Goal: Task Accomplishment & Management: Use online tool/utility

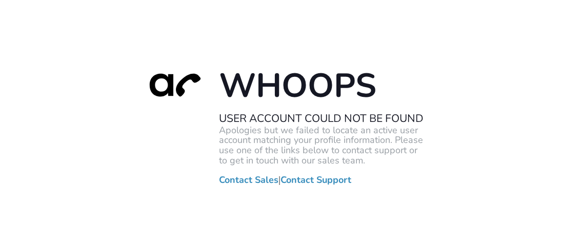
click at [296, 121] on h2 "User Account Could Not Be Found" at bounding box center [321, 118] width 205 height 13
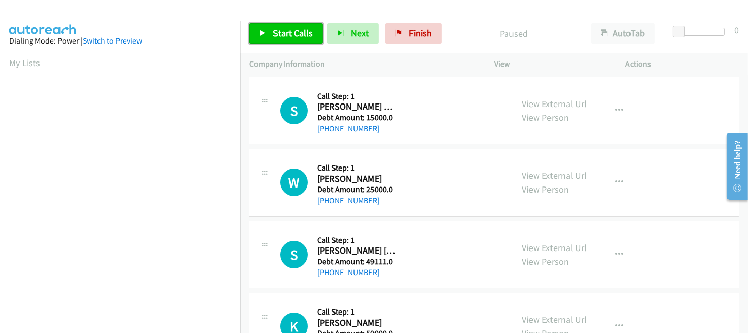
click at [273, 32] on span "Start Calls" at bounding box center [293, 33] width 40 height 12
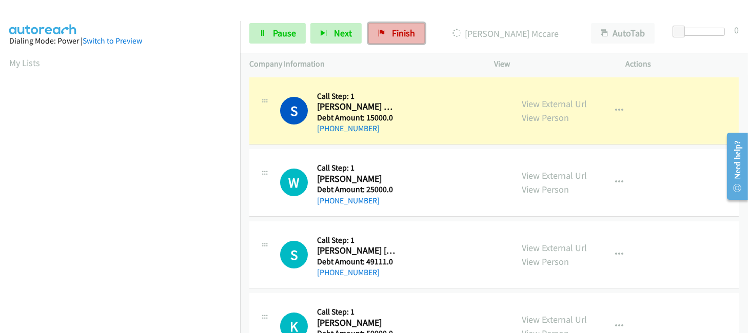
click at [405, 34] on span "Finish" at bounding box center [403, 33] width 23 height 12
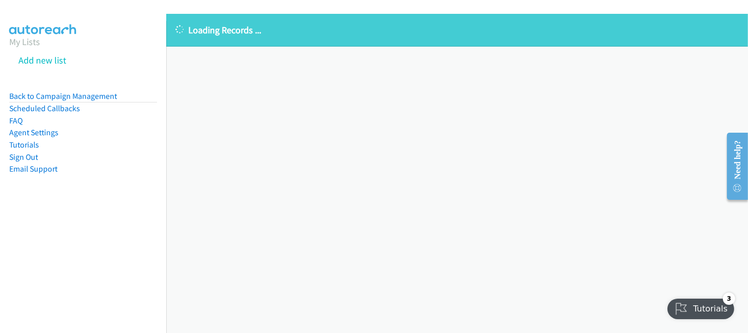
click at [202, 39] on div "Loading Records ..." at bounding box center [456, 30] width 581 height 33
click at [334, 128] on div "Loading Records ... Sorry, something went wrong please try again." at bounding box center [456, 173] width 581 height 319
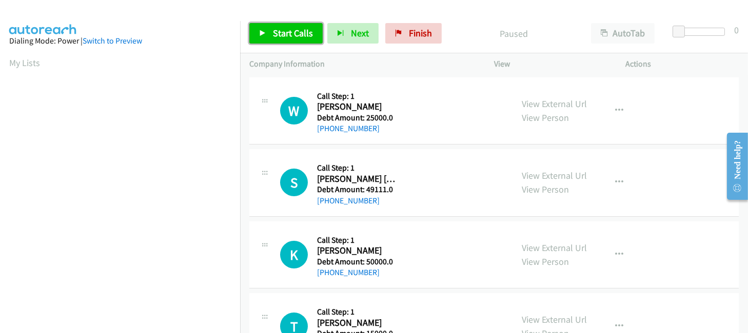
click at [274, 34] on span "Start Calls" at bounding box center [293, 33] width 40 height 12
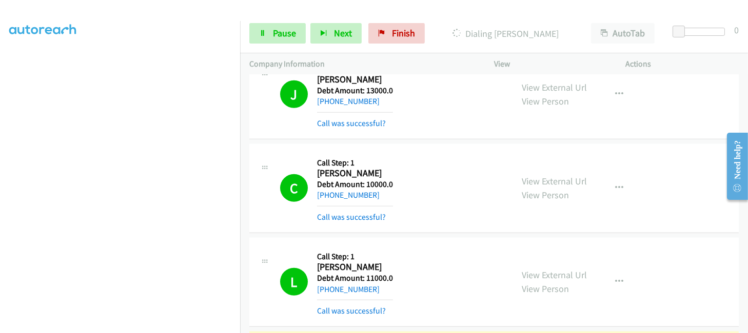
scroll to position [244, 0]
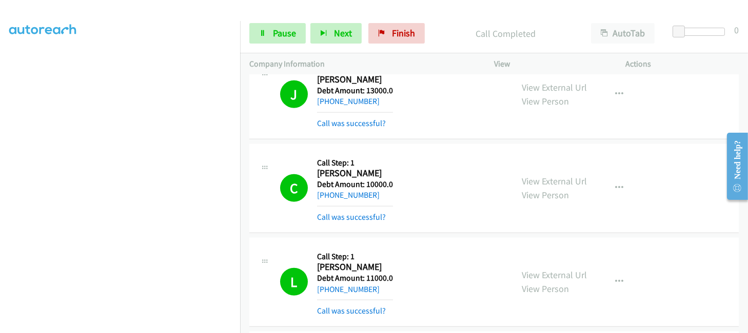
click at [267, 84] on div at bounding box center [264, 73] width 12 height 28
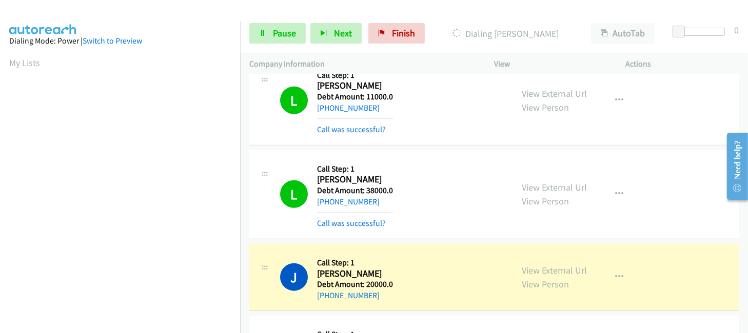
scroll to position [1641, 0]
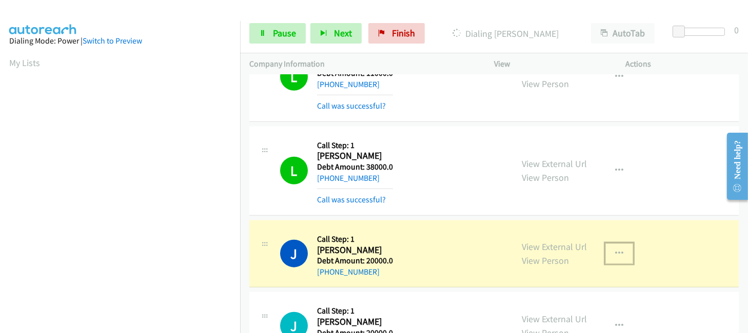
click at [615, 252] on icon "button" at bounding box center [619, 254] width 8 height 8
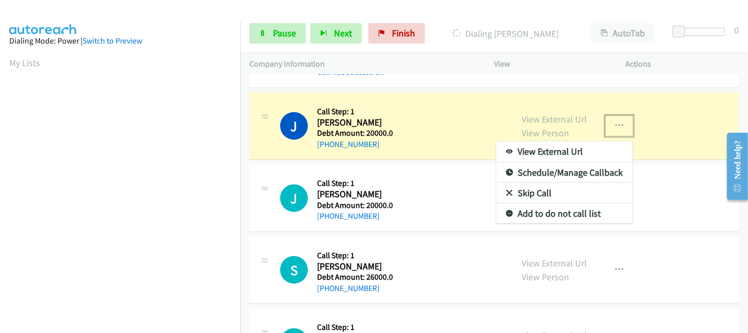
scroll to position [1777, 0]
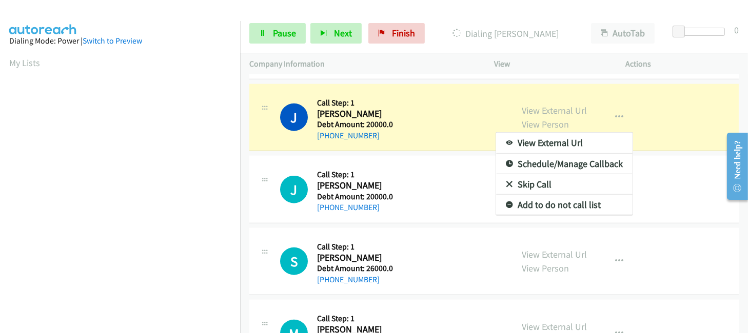
click at [673, 173] on div at bounding box center [374, 166] width 748 height 333
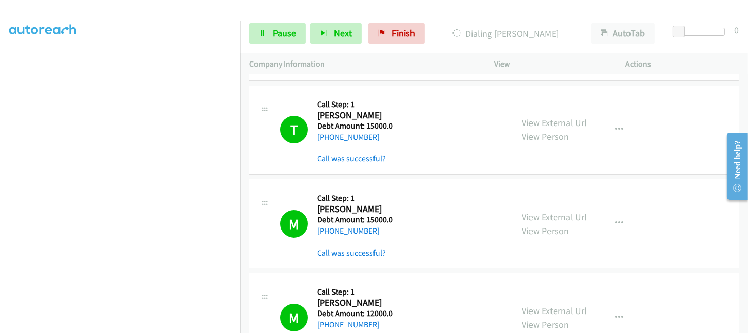
scroll to position [410, 0]
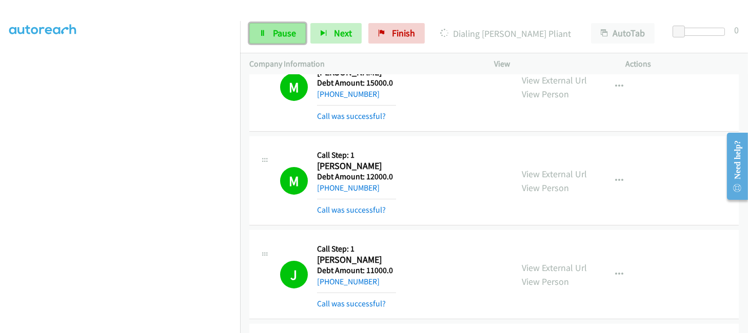
click at [273, 35] on span "Pause" at bounding box center [284, 33] width 23 height 12
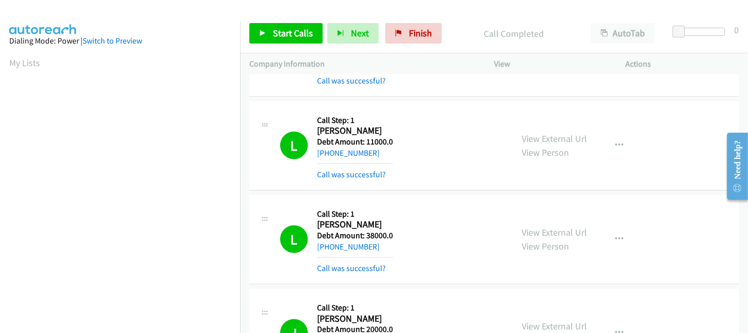
scroll to position [1709, 0]
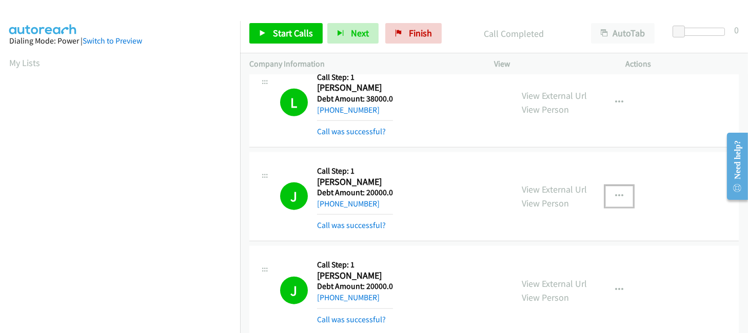
click at [608, 197] on button "button" at bounding box center [619, 196] width 28 height 21
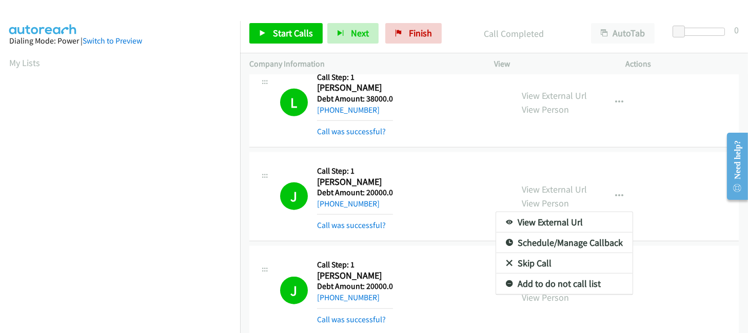
click at [332, 205] on div at bounding box center [374, 166] width 748 height 333
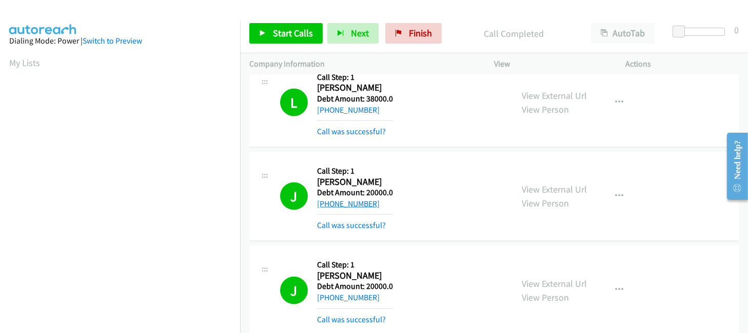
click at [331, 204] on link "+1 214-727-9962" at bounding box center [348, 204] width 63 height 10
click at [345, 200] on link "+1 214-727-9962" at bounding box center [348, 204] width 63 height 10
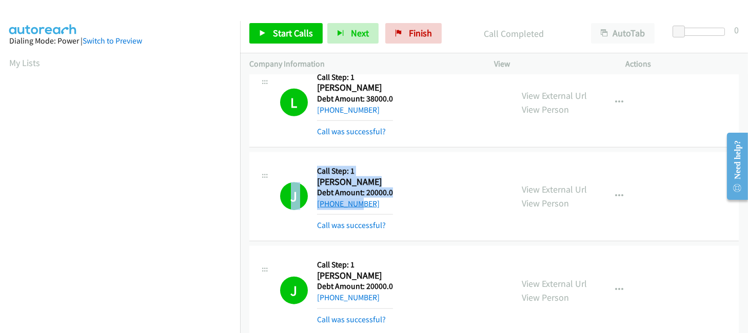
drag, startPoint x: 314, startPoint y: 203, endPoint x: 354, endPoint y: 205, distance: 39.5
click at [354, 205] on div "J Callback Scheduled Call Step: 1 James Pierce America/Chicago Debt Amount: 200…" at bounding box center [391, 197] width 223 height 70
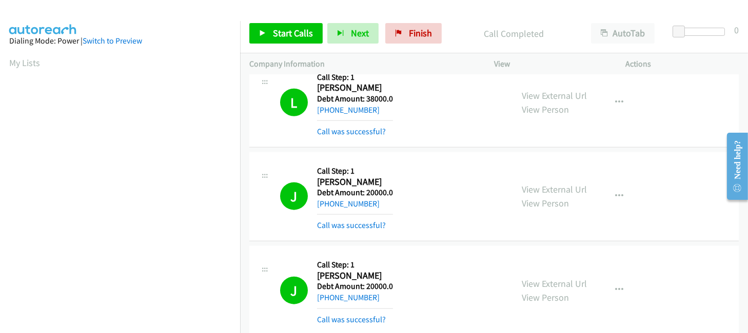
click at [388, 207] on div "+1 214-727-9962" at bounding box center [355, 204] width 76 height 12
click at [550, 207] on link "View Person" at bounding box center [544, 203] width 47 height 12
click at [338, 201] on link "+1 214-727-9962" at bounding box center [348, 204] width 63 height 10
click at [301, 197] on h1 "J" at bounding box center [294, 197] width 28 height 28
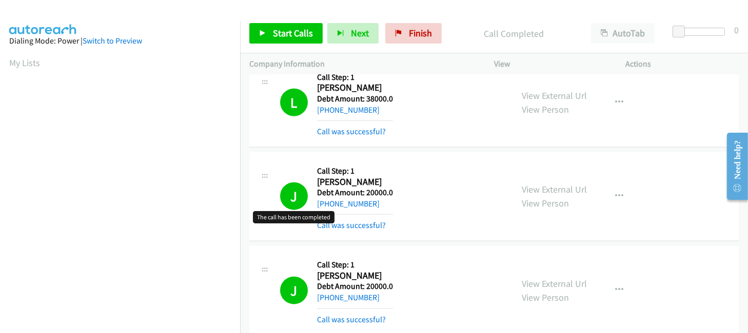
click at [301, 197] on h1 "J" at bounding box center [294, 197] width 28 height 28
click at [608, 196] on button "button" at bounding box center [619, 196] width 28 height 21
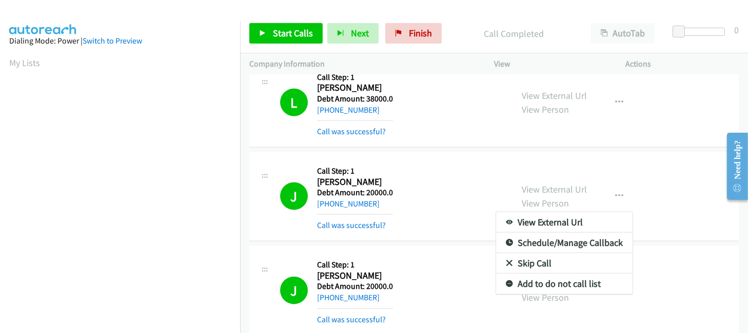
click at [477, 200] on div at bounding box center [374, 166] width 748 height 333
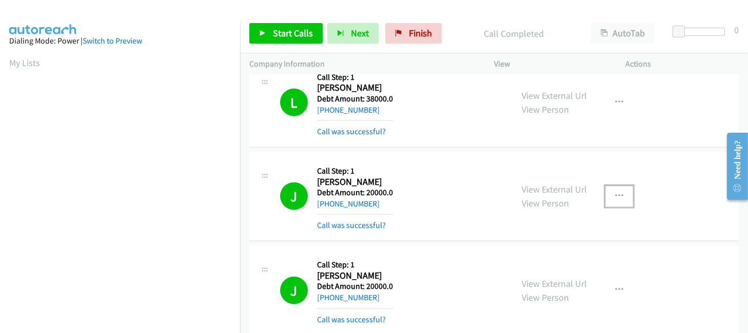
click at [615, 195] on icon "button" at bounding box center [619, 196] width 8 height 8
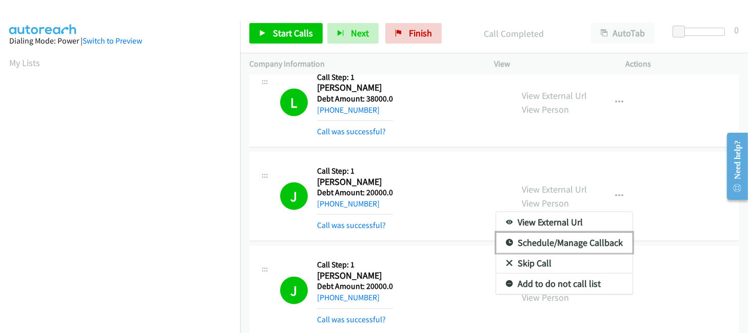
click at [601, 241] on link "Schedule/Manage Callback" at bounding box center [564, 243] width 136 height 21
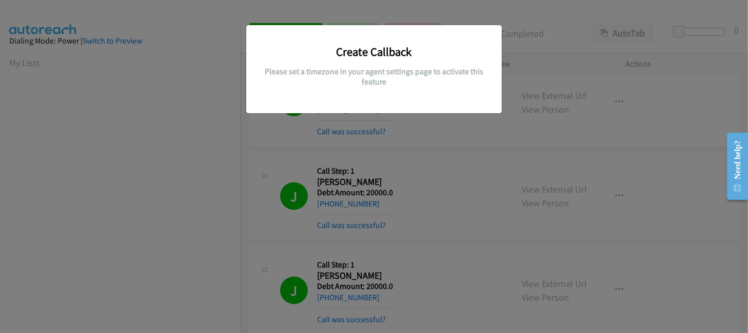
click at [495, 146] on div "Create Callback Please set a timezone in your agent settings page to activate t…" at bounding box center [374, 171] width 748 height 324
click at [376, 85] on h5 "Please set a timezone in your agent settings page to activate this feature" at bounding box center [374, 77] width 240 height 20
click at [293, 138] on div "Create Callback Please set a timezone in your agent settings page to activate t…" at bounding box center [374, 171] width 748 height 324
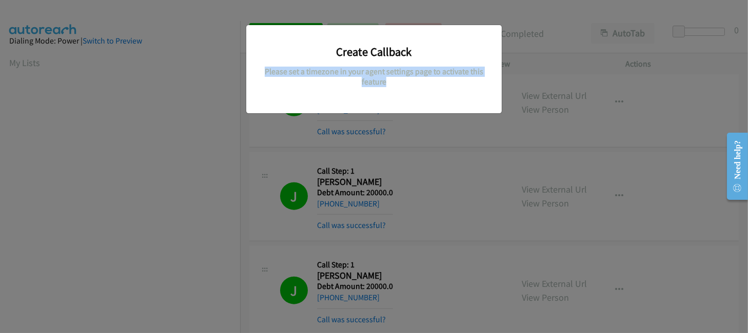
drag, startPoint x: 292, startPoint y: 138, endPoint x: 202, endPoint y: 24, distance: 146.0
click at [293, 138] on div "Create Callback Please set a timezone in your agent settings page to activate t…" at bounding box center [374, 171] width 748 height 324
click at [494, 158] on div "Create Callback Please set a timezone in your agent settings page to activate t…" at bounding box center [374, 171] width 748 height 324
click at [479, 167] on div "Create Callback Please set a timezone in your agent settings page to activate t…" at bounding box center [374, 171] width 748 height 324
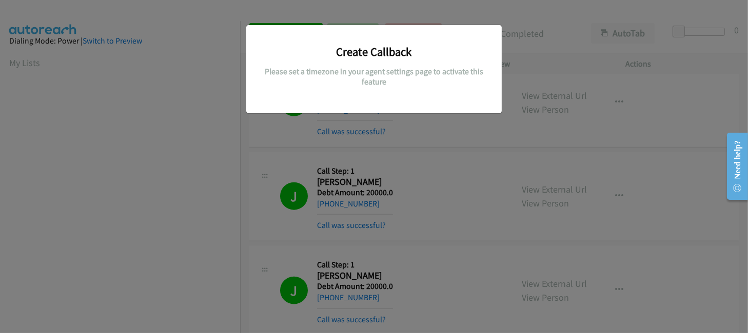
click at [360, 192] on div "Create Callback Please set a timezone in your agent settings page to activate t…" at bounding box center [374, 171] width 748 height 324
click at [418, 69] on h5 "Please set a timezone in your agent settings page to activate this feature" at bounding box center [374, 77] width 240 height 20
click at [425, 50] on h3 "Create Callback" at bounding box center [374, 52] width 240 height 14
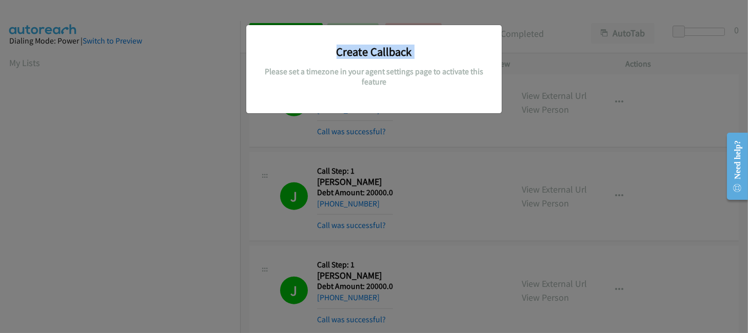
click at [425, 50] on h3 "Create Callback" at bounding box center [374, 52] width 240 height 14
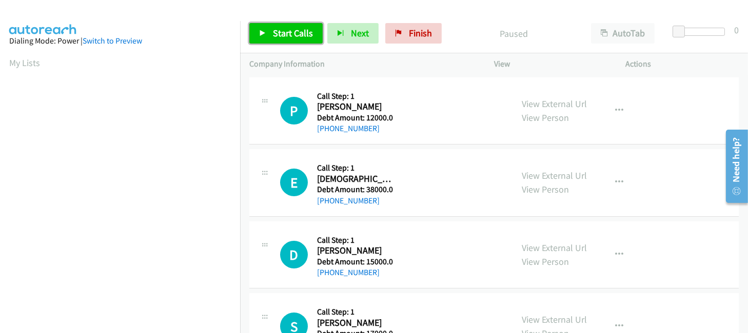
click at [268, 32] on link "Start Calls" at bounding box center [285, 33] width 73 height 21
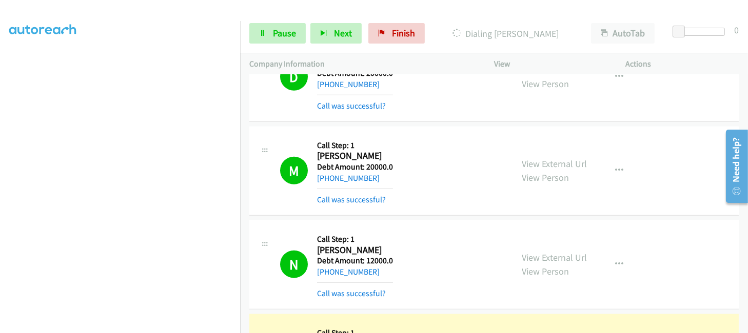
scroll to position [1846, 0]
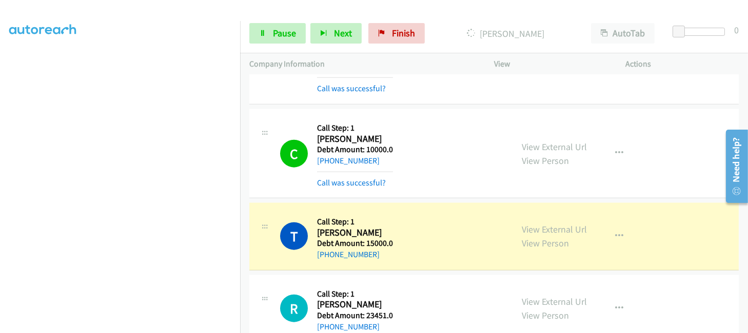
click at [240, 148] on nav "Dialing Mode: Power | Switch to Preview My Lists" at bounding box center [120, 187] width 240 height 333
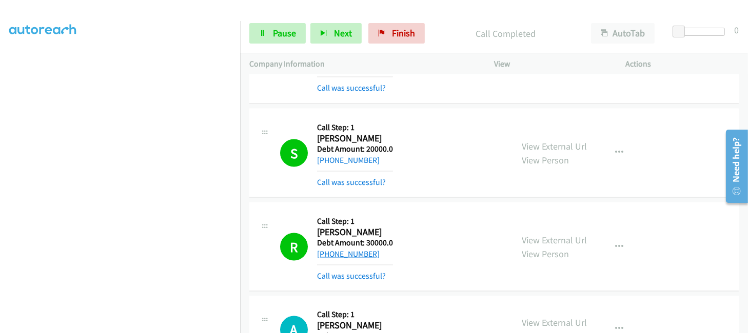
click at [341, 254] on link "+1 716-432-1672" at bounding box center [348, 254] width 63 height 10
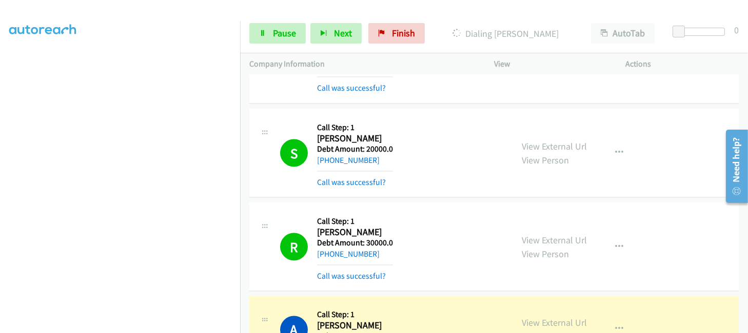
drag, startPoint x: 315, startPoint y: 252, endPoint x: 374, endPoint y: 260, distance: 59.5
click at [374, 260] on div "R Callback Scheduled Call Step: 1 Robert Parrish America/New_York Debt Amount: …" at bounding box center [391, 247] width 223 height 70
click at [374, 260] on div "+1 716-432-1672" at bounding box center [355, 254] width 76 height 12
drag, startPoint x: 312, startPoint y: 257, endPoint x: 375, endPoint y: 261, distance: 63.2
click at [375, 261] on div "R Callback Scheduled Call Step: 1 Robert Parrish America/New_York Debt Amount: …" at bounding box center [391, 247] width 223 height 70
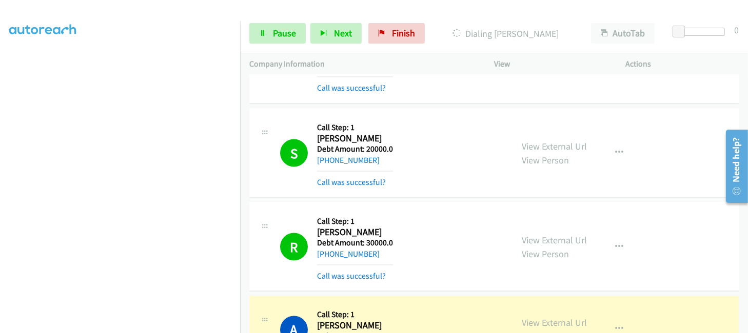
copy div "R Callback Scheduled Call Step: 1 Robert Parrish America/New_York Debt Amount: …"
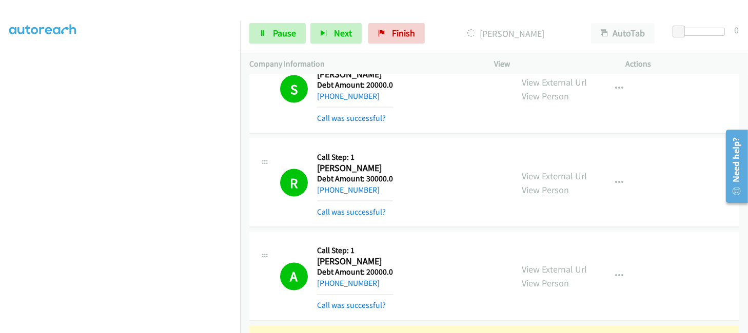
scroll to position [2734, 0]
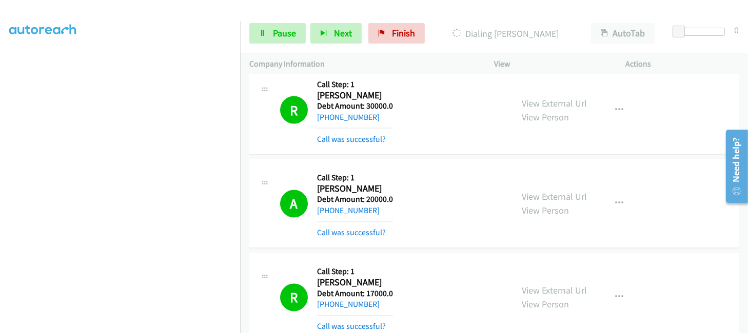
click at [463, 173] on div "A Callback Scheduled Call Step: 1 Andrew Canter America/New_York Debt Amount: 2…" at bounding box center [391, 204] width 223 height 70
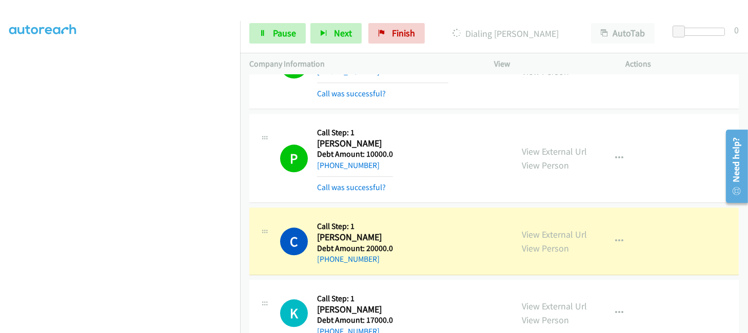
scroll to position [3555, 0]
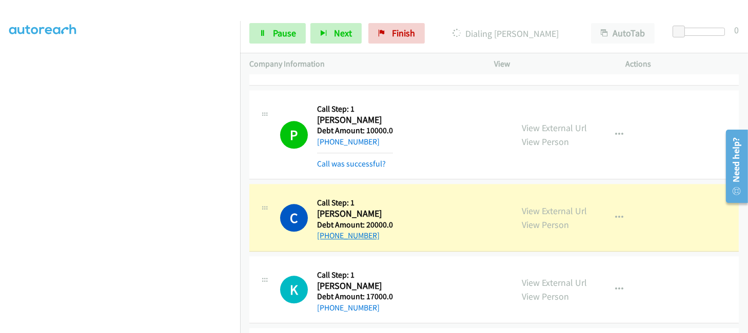
drag, startPoint x: 386, startPoint y: 239, endPoint x: 326, endPoint y: 238, distance: 60.0
click at [326, 238] on div "+1 909-751-6606" at bounding box center [355, 236] width 76 height 12
click at [326, 238] on link "+1 909-751-6606" at bounding box center [348, 236] width 63 height 10
copy link "909-751-6606"
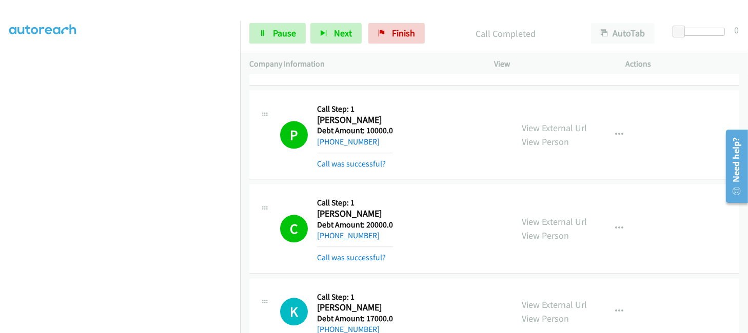
scroll to position [0, 3]
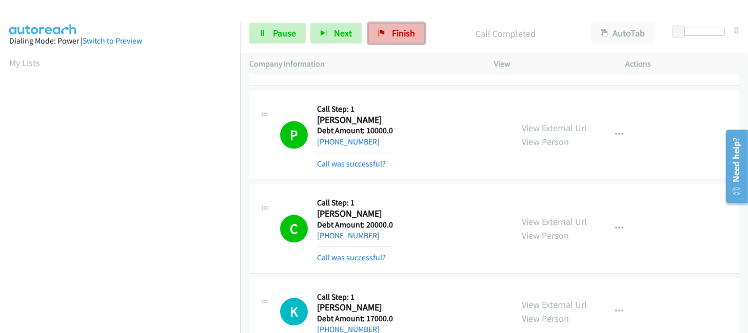
click at [405, 35] on span "Finish" at bounding box center [403, 33] width 23 height 12
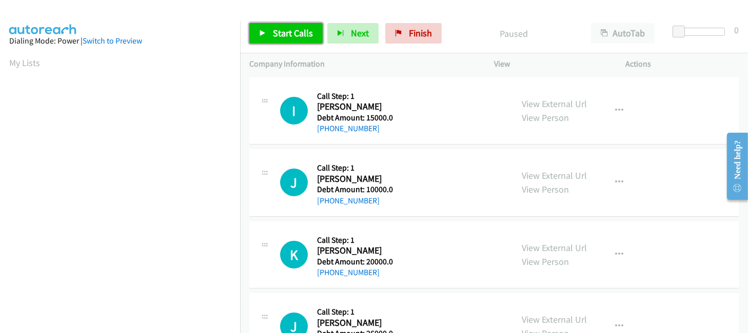
click at [290, 28] on span "Start Calls" at bounding box center [293, 33] width 40 height 12
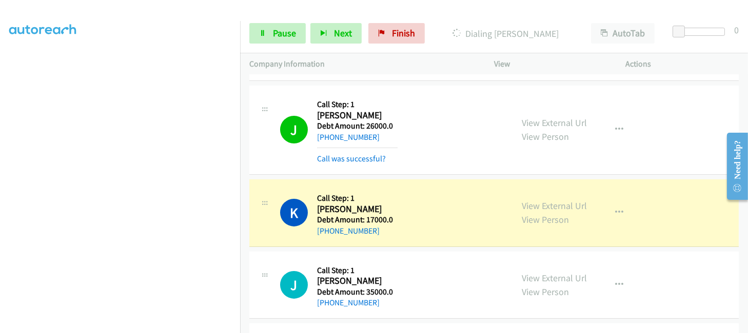
scroll to position [223, 0]
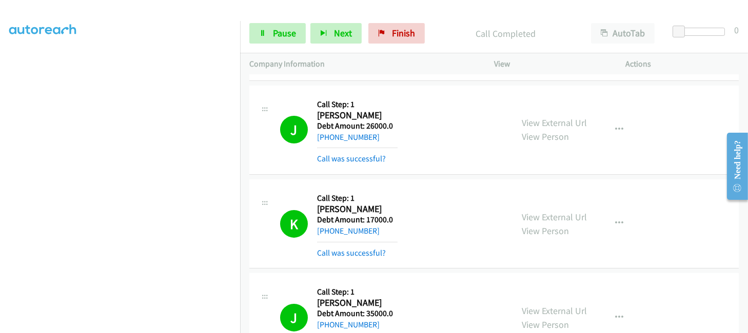
click at [7, 172] on aside "Dialing Mode: Power | Switch to Preview My Lists" at bounding box center [120, 82] width 240 height 568
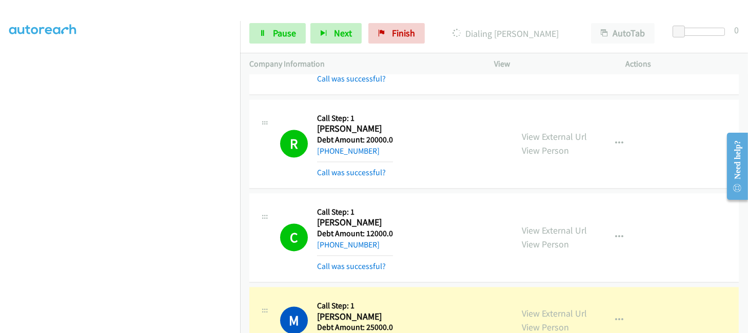
scroll to position [3145, 0]
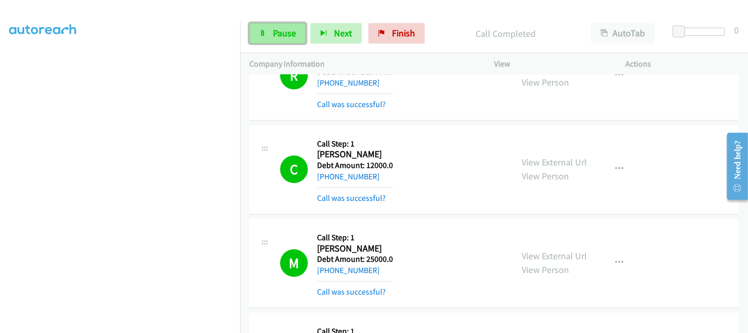
click at [283, 28] on span "Pause" at bounding box center [284, 33] width 23 height 12
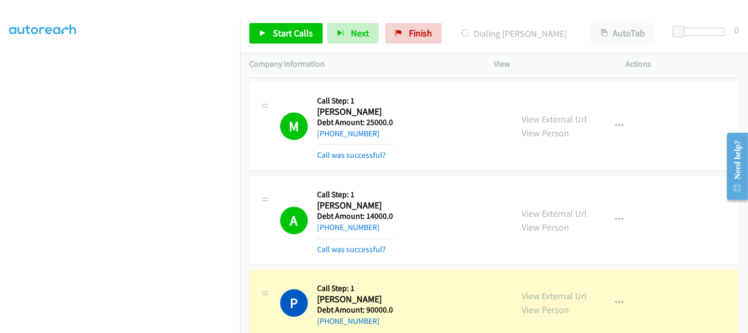
scroll to position [3350, 0]
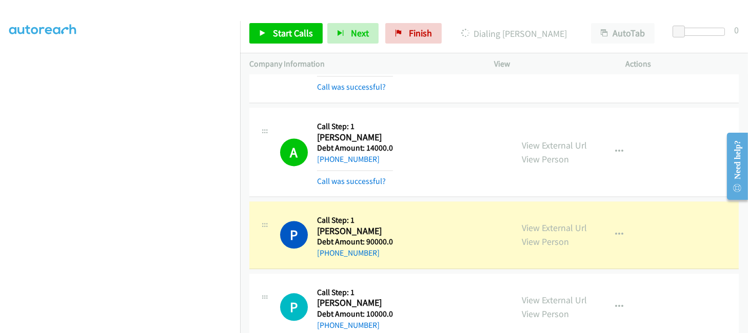
click at [289, 19] on div "Start Calls Pause Next Finish Dialing Patrick Palmer AutoTab AutoTab 0" at bounding box center [494, 33] width 508 height 39
click at [288, 26] on link "Start Calls" at bounding box center [285, 33] width 73 height 21
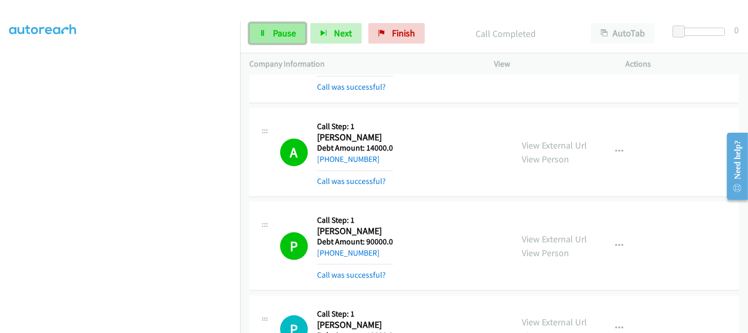
click at [277, 31] on span "Pause" at bounding box center [284, 33] width 23 height 12
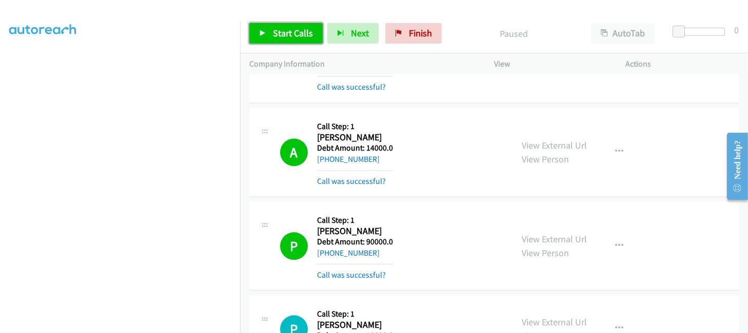
click at [271, 29] on link "Start Calls" at bounding box center [285, 33] width 73 height 21
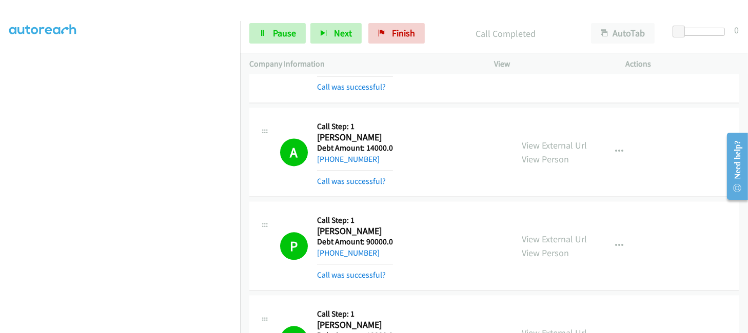
scroll to position [223, 3]
click at [257, 137] on div "A Callback Scheduled Call Step: 1 Arsenio Velez America/Los_Angeles Debt Amount…" at bounding box center [380, 152] width 263 height 70
click at [257, 108] on td "A Callback Scheduled Call Step: 1 Arsenio Velez America/Los_Angeles Debt Amount…" at bounding box center [494, 153] width 508 height 94
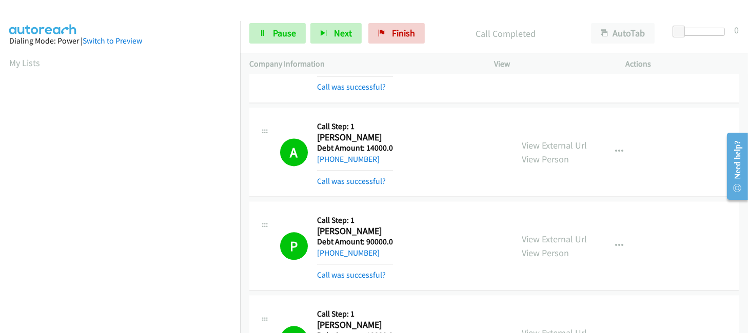
click at [257, 108] on td "A Callback Scheduled Call Step: 1 Arsenio Velez America/Los_Angeles Debt Amount…" at bounding box center [494, 153] width 508 height 94
click at [445, 87] on div "M Callback Scheduled Call Step: 1 Michael Wheless America/Los_Angeles Debt Amou…" at bounding box center [391, 58] width 223 height 70
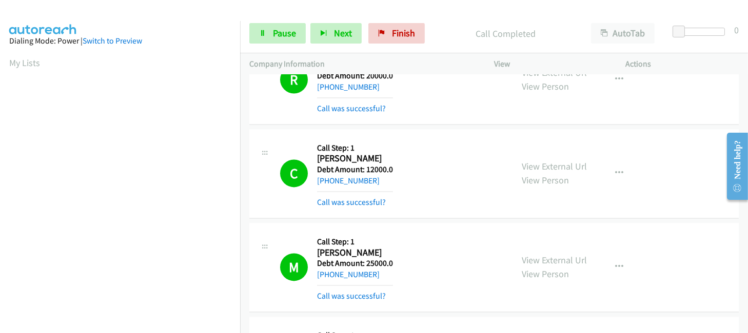
scroll to position [3008, 0]
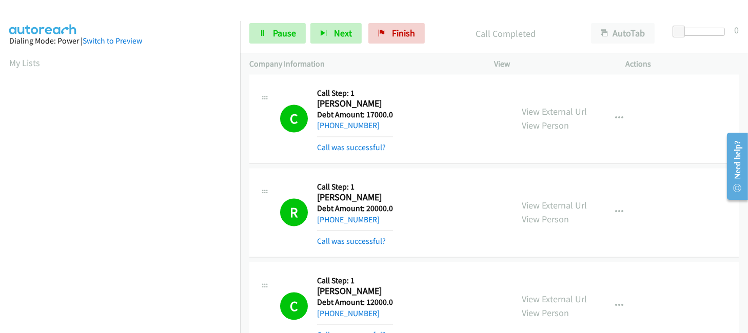
click at [175, 62] on section "My Lists" at bounding box center [119, 63] width 221 height 14
click at [401, 74] on div "Company Information" at bounding box center [362, 64] width 245 height 22
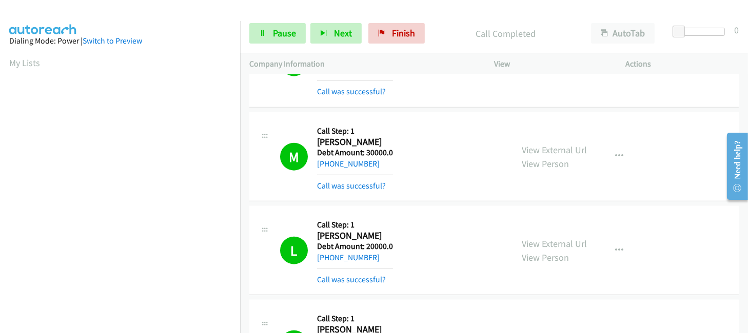
scroll to position [1846, 0]
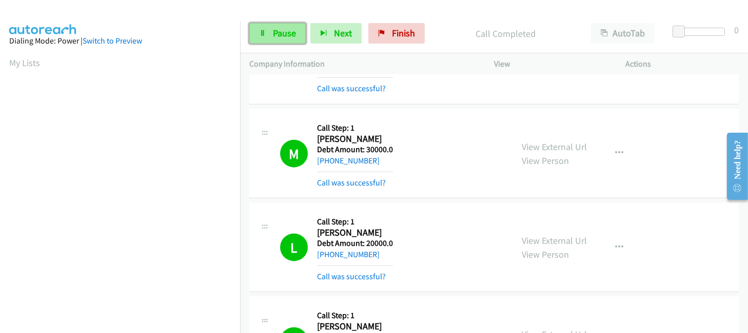
click at [288, 35] on span "Pause" at bounding box center [284, 33] width 23 height 12
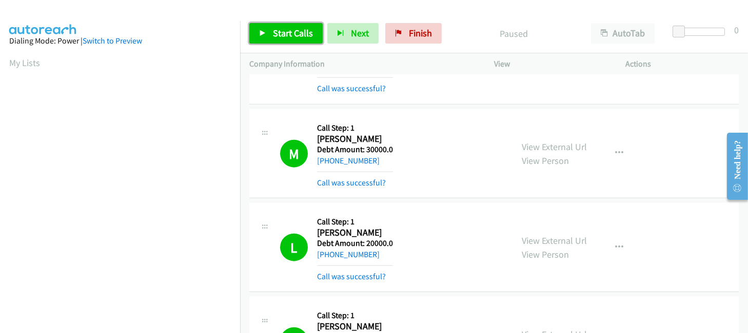
click at [285, 38] on span "Start Calls" at bounding box center [293, 33] width 40 height 12
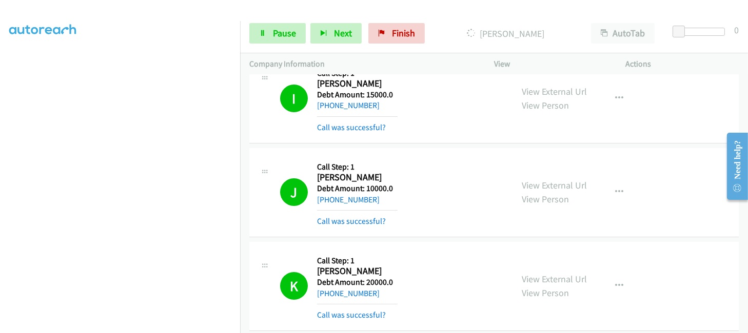
scroll to position [0, 0]
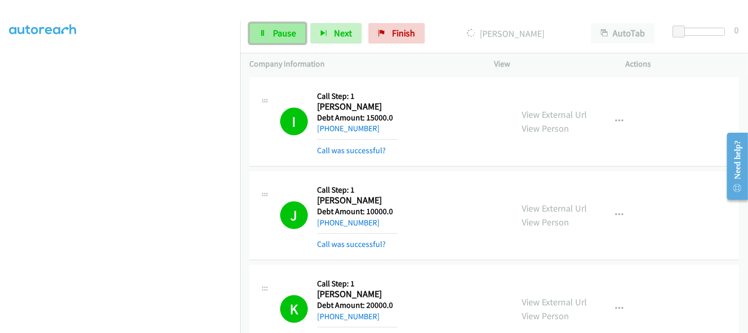
click at [279, 25] on link "Pause" at bounding box center [277, 33] width 56 height 21
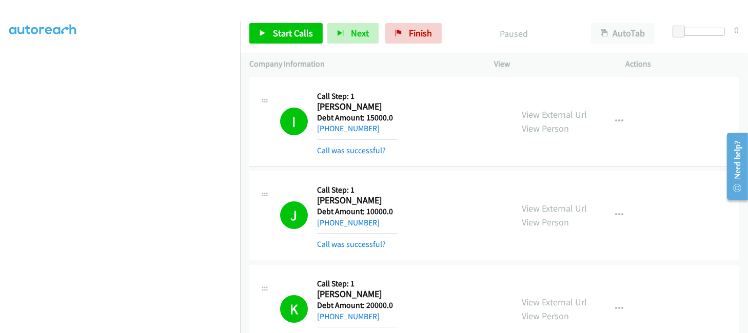
scroll to position [108, 3]
click at [421, 35] on span "Finish" at bounding box center [420, 33] width 23 height 12
click at [282, 30] on span "Start Calls" at bounding box center [293, 33] width 40 height 12
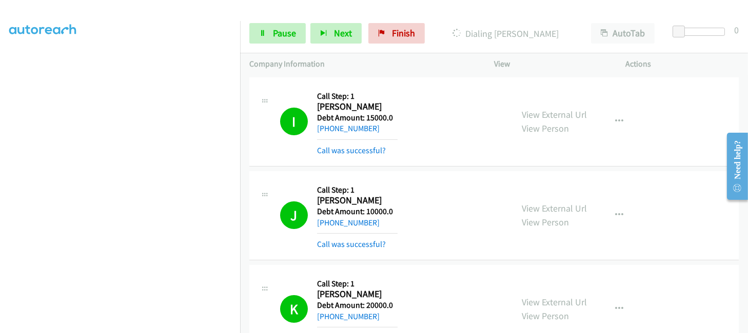
scroll to position [244, 3]
click at [274, 37] on span "Pause" at bounding box center [284, 33] width 23 height 12
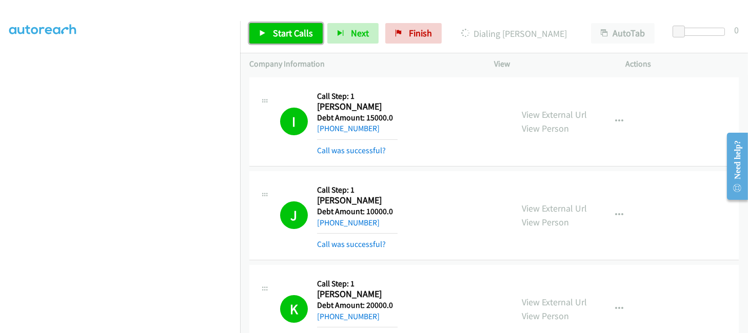
click at [295, 36] on span "Start Calls" at bounding box center [293, 33] width 40 height 12
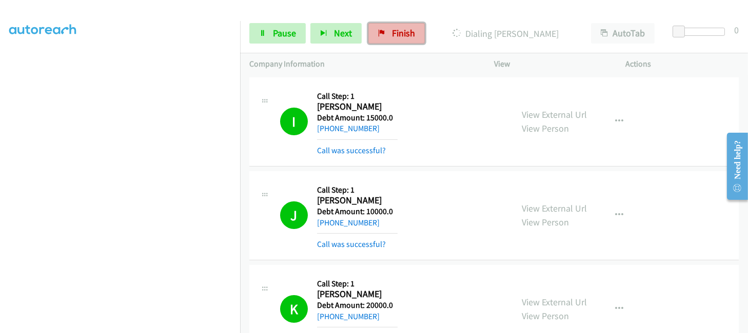
click at [388, 39] on link "Finish" at bounding box center [396, 33] width 56 height 21
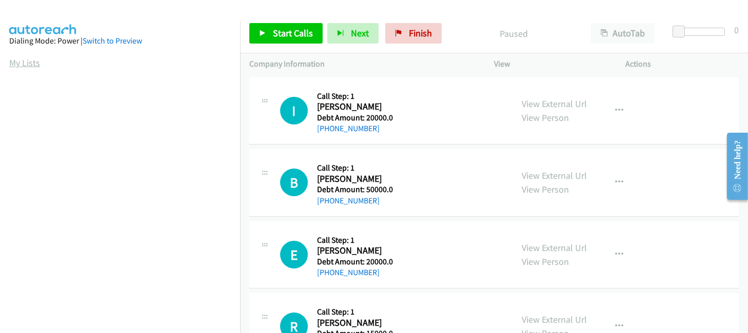
click at [12, 64] on link "My Lists" at bounding box center [24, 63] width 31 height 12
click at [294, 36] on span "Start Calls" at bounding box center [293, 33] width 40 height 12
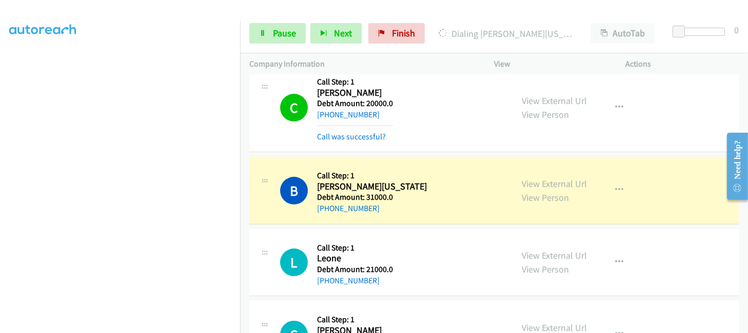
scroll to position [244, 0]
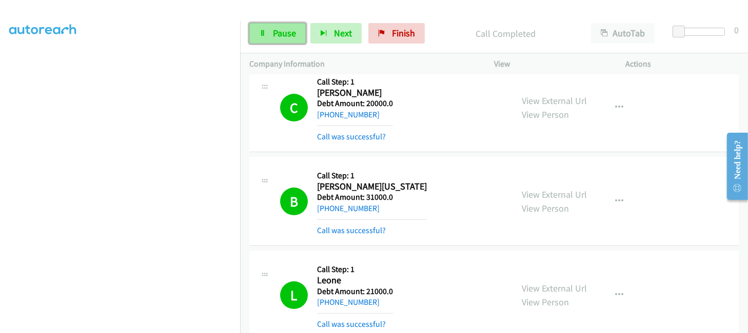
click at [276, 35] on span "Pause" at bounding box center [284, 33] width 23 height 12
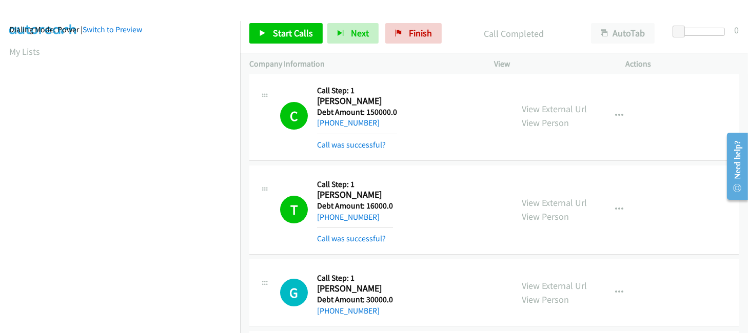
scroll to position [0, 0]
